Goal: Task Accomplishment & Management: Manage account settings

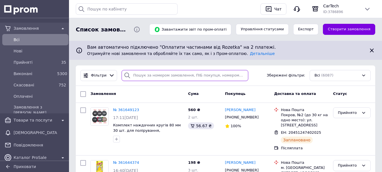
click at [138, 76] on input "search" at bounding box center [185, 75] width 127 height 11
click at [146, 73] on input "search" at bounding box center [185, 75] width 127 height 11
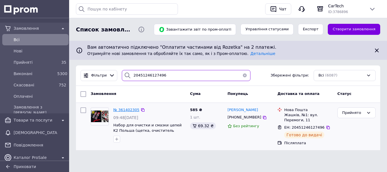
type input "20451246127496"
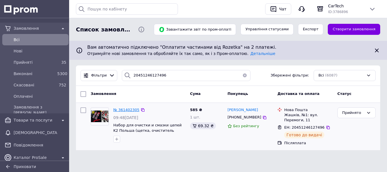
click at [130, 111] on span "№ 361402305" at bounding box center [126, 110] width 26 height 4
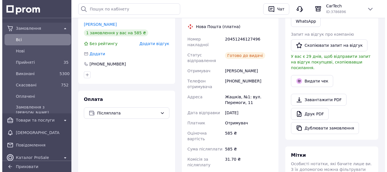
scroll to position [162, 0]
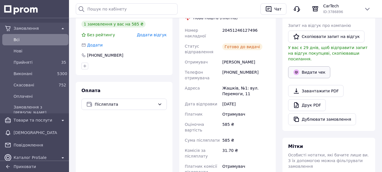
click at [308, 67] on button "Видати чек" at bounding box center [309, 72] width 42 height 12
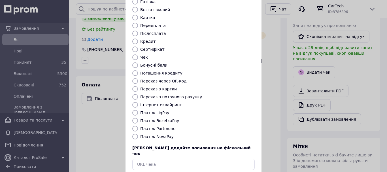
scroll to position [51, 0]
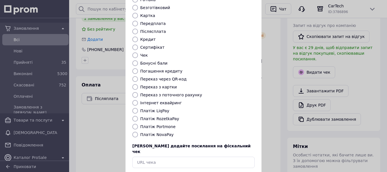
click at [155, 132] on label "Платіж NovaPay" at bounding box center [156, 134] width 33 height 5
click at [138, 132] on input "Платіж NovaPay" at bounding box center [135, 135] width 6 height 6
radio input "true"
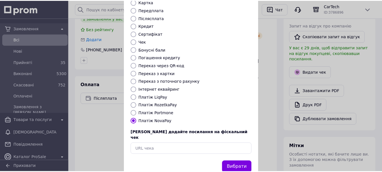
scroll to position [66, 0]
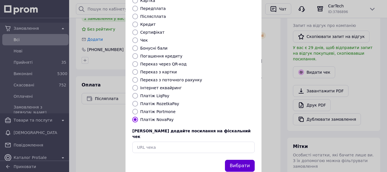
click at [236, 160] on button "Вибрати" at bounding box center [240, 166] width 30 height 12
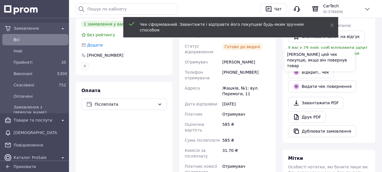
scroll to position [0, 0]
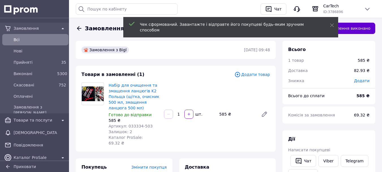
click at [357, 27] on button "Замовлення виконано" at bounding box center [348, 28] width 56 height 11
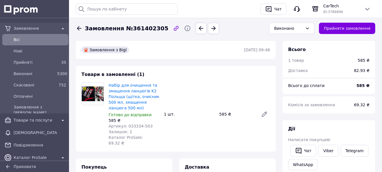
click at [151, 31] on span "Замовлення №361402305" at bounding box center [126, 28] width 83 height 8
copy span "361402305"
click at [23, 42] on span "Всi" at bounding box center [40, 40] width 53 height 6
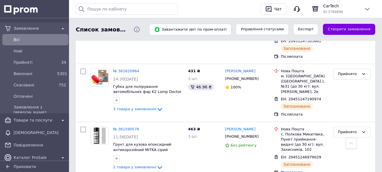
scroll to position [223, 0]
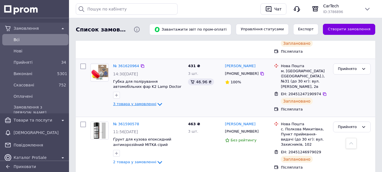
click at [147, 102] on span "3 товара у замовленні" at bounding box center [134, 104] width 43 height 4
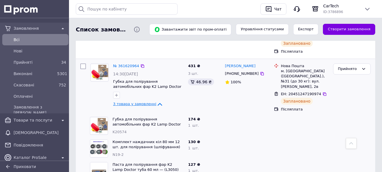
click at [147, 102] on span "3 товара у замовленні" at bounding box center [134, 104] width 43 height 4
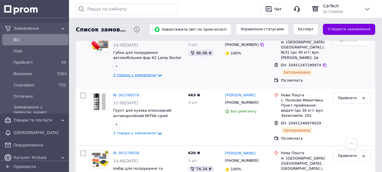
scroll to position [268, 0]
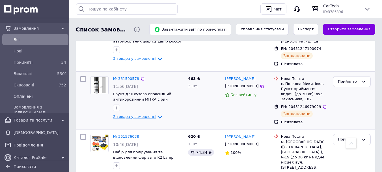
click at [137, 114] on span "2 товара у замовленні" at bounding box center [134, 116] width 43 height 4
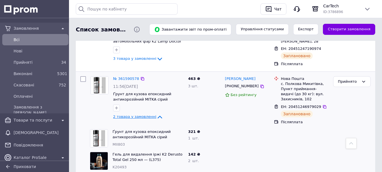
click at [137, 114] on span "2 товара у замовленні" at bounding box center [134, 116] width 43 height 4
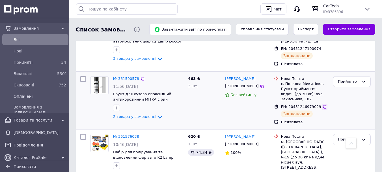
click at [323, 104] on icon at bounding box center [325, 106] width 5 height 5
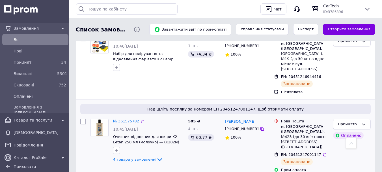
scroll to position [368, 0]
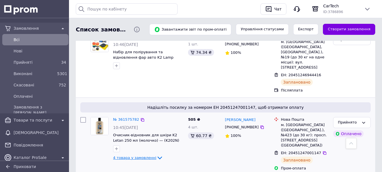
click at [141, 155] on span "4 товара у замовленні" at bounding box center [134, 157] width 43 height 4
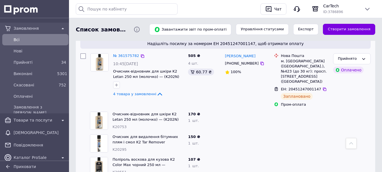
scroll to position [438, 0]
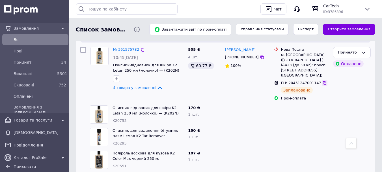
click at [323, 81] on icon at bounding box center [324, 82] width 3 height 3
click at [150, 85] on span "4 товара у замовленні" at bounding box center [134, 87] width 43 height 4
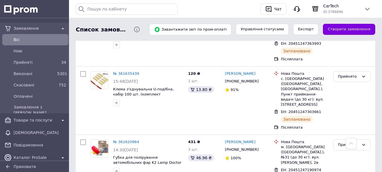
scroll to position [0, 0]
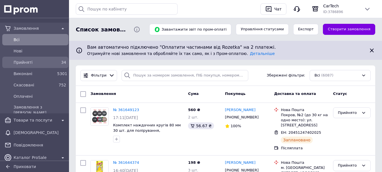
click at [41, 61] on span "Прийняті" at bounding box center [34, 62] width 41 height 6
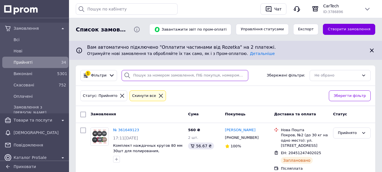
click at [146, 80] on input "search" at bounding box center [185, 75] width 127 height 11
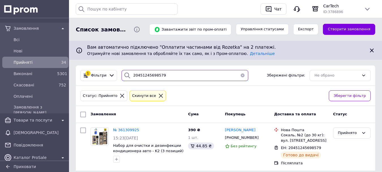
scroll to position [16, 0]
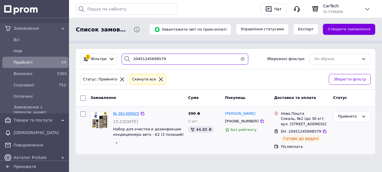
type input "20451245698579"
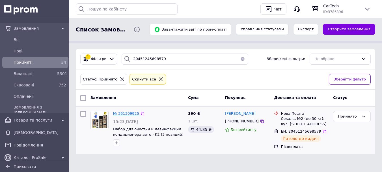
click at [124, 113] on span "№ 361309925" at bounding box center [126, 113] width 26 height 4
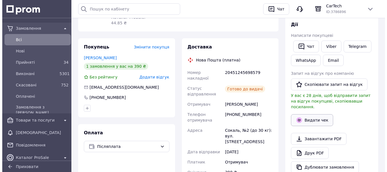
scroll to position [117, 0]
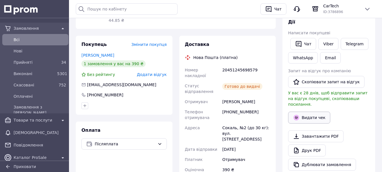
click at [305, 112] on button "Видати чек" at bounding box center [309, 118] width 42 height 12
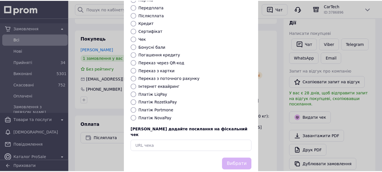
scroll to position [71, 0]
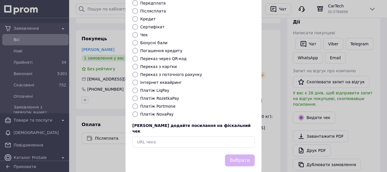
click at [152, 112] on label "Платіж NovaPay" at bounding box center [156, 114] width 33 height 5
click at [138, 111] on input "Платіж NovaPay" at bounding box center [135, 114] width 6 height 6
radio input "true"
click at [245, 154] on button "Вибрати" at bounding box center [240, 160] width 30 height 12
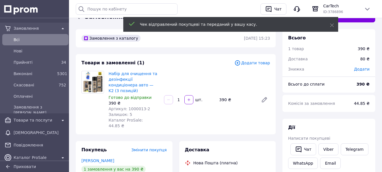
scroll to position [0, 0]
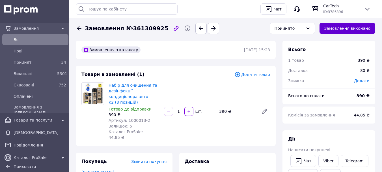
click at [353, 26] on button "Замовлення виконано" at bounding box center [348, 28] width 56 height 11
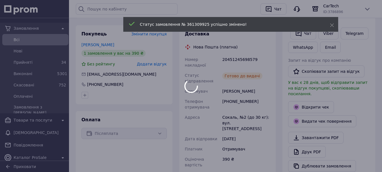
scroll to position [128, 0]
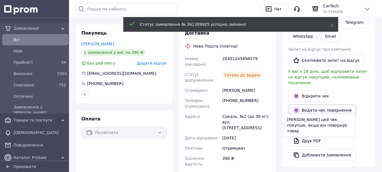
click at [305, 104] on button "Видати чек повернення" at bounding box center [322, 110] width 68 height 12
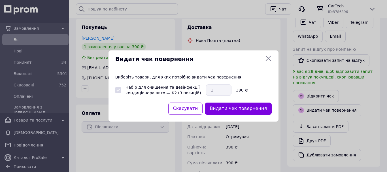
click at [269, 57] on icon at bounding box center [268, 58] width 7 height 7
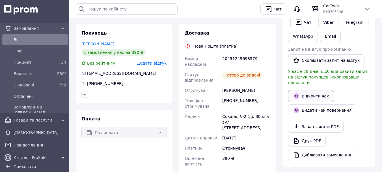
click at [304, 90] on link "Відкрити чек" at bounding box center [311, 96] width 46 height 12
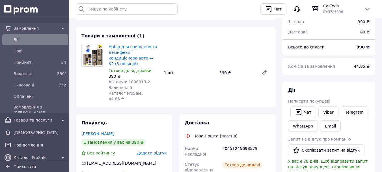
scroll to position [0, 0]
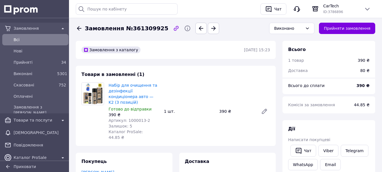
click at [149, 28] on span "Замовлення №361309925" at bounding box center [126, 28] width 83 height 8
copy span "361309925"
click at [27, 40] on span "Всi" at bounding box center [40, 40] width 53 height 6
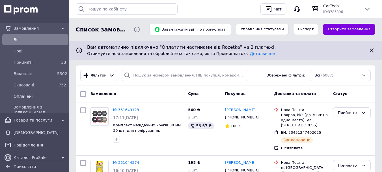
click at [154, 81] on div "Фільтри Збережені фільтри: Всі (6087)" at bounding box center [226, 75] width 300 height 20
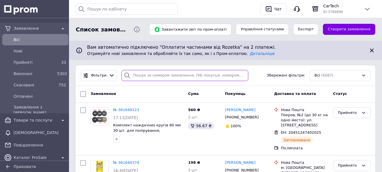
paste input "20451242520583"
click at [162, 72] on input "search" at bounding box center [185, 75] width 127 height 11
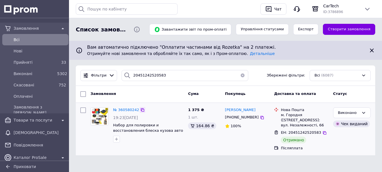
click at [140, 110] on icon at bounding box center [142, 110] width 5 height 5
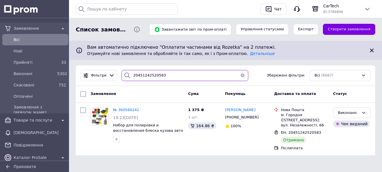
click at [161, 77] on input "20451242520583" at bounding box center [185, 75] width 127 height 11
paste input "3539442"
click at [161, 77] on input "20451243539442" at bounding box center [185, 75] width 127 height 11
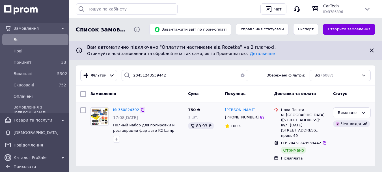
click at [140, 109] on icon at bounding box center [142, 110] width 5 height 5
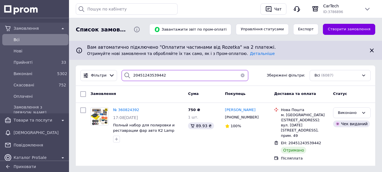
click at [150, 79] on input "20451243539442" at bounding box center [185, 75] width 127 height 11
paste input "4405325"
click at [150, 79] on input "20451244405325" at bounding box center [185, 75] width 127 height 11
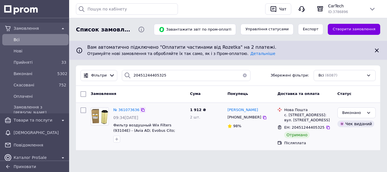
click at [140, 109] on icon at bounding box center [142, 110] width 5 height 5
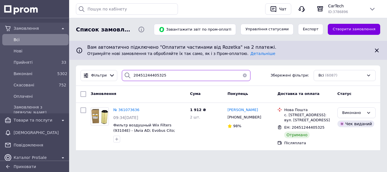
click at [145, 74] on input "20451244405325" at bounding box center [186, 75] width 128 height 11
paste input "5700634"
click at [145, 74] on input "20451245700634" at bounding box center [186, 75] width 128 height 11
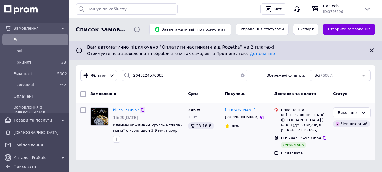
click at [141, 109] on icon at bounding box center [142, 110] width 5 height 5
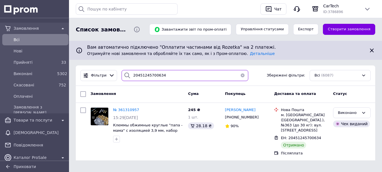
click at [147, 78] on input "20451245700634" at bounding box center [185, 75] width 127 height 11
paste input "4657190"
click at [147, 78] on input "20451244657190" at bounding box center [185, 75] width 127 height 11
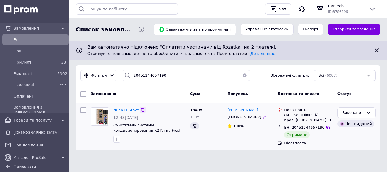
click at [141, 110] on icon at bounding box center [142, 109] width 3 height 3
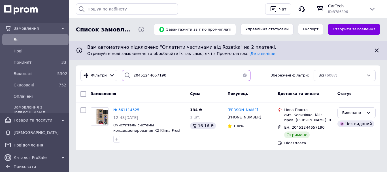
click at [151, 73] on input "20451244657190" at bounding box center [186, 75] width 128 height 11
paste input "986326"
click at [151, 73] on input "20451244986326" at bounding box center [186, 75] width 128 height 11
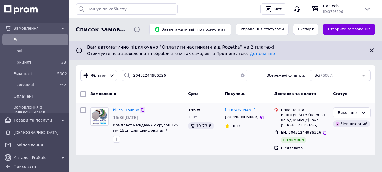
click at [140, 110] on icon at bounding box center [142, 110] width 5 height 5
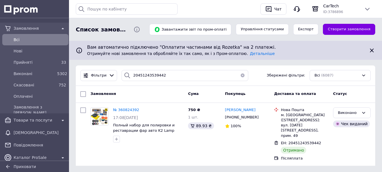
type input "20451242520583"
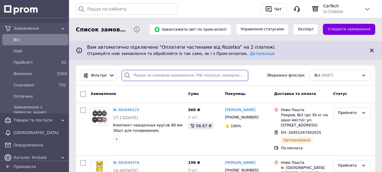
click at [149, 78] on input "search" at bounding box center [185, 75] width 127 height 11
paste input "361083271"
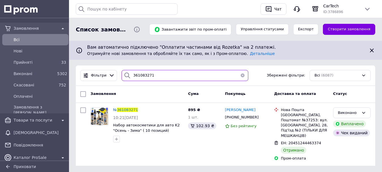
click at [165, 74] on input "361083271" at bounding box center [185, 75] width 127 height 11
paste input "0731764"
click at [165, 74] on input "361083271" at bounding box center [185, 75] width 127 height 11
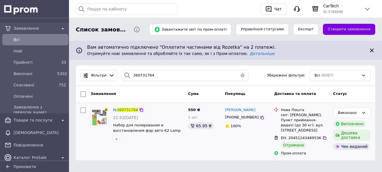
click at [140, 111] on icon at bounding box center [141, 110] width 5 height 5
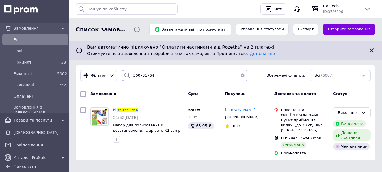
click at [142, 81] on input "360731764" at bounding box center [185, 75] width 127 height 11
paste input "1074899"
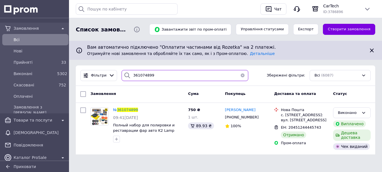
click at [158, 77] on input "361074899" at bounding box center [185, 75] width 127 height 11
paste input "075056"
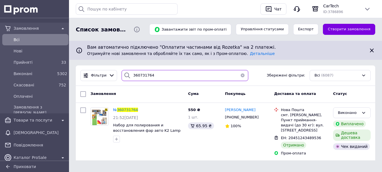
type input "361083271"
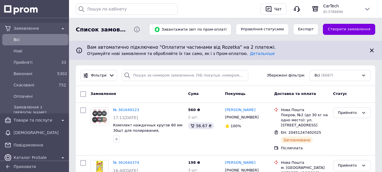
drag, startPoint x: 17, startPoint y: 37, endPoint x: 34, endPoint y: 40, distance: 17.3
click at [34, 40] on span "Всi" at bounding box center [40, 40] width 53 height 6
